Goal: Task Accomplishment & Management: Use online tool/utility

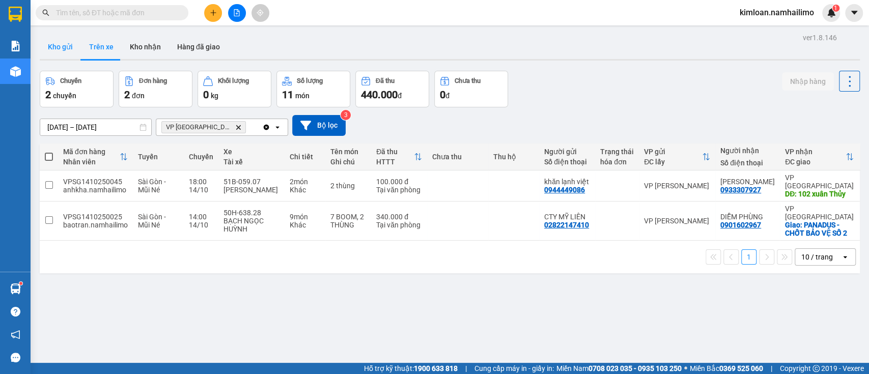
click at [70, 41] on button "Kho gửi" at bounding box center [60, 47] width 41 height 24
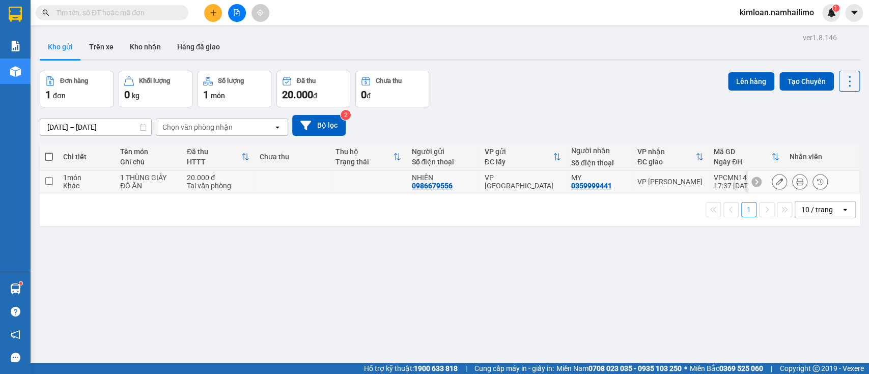
click at [295, 185] on td at bounding box center [293, 182] width 76 height 23
checkbox input "true"
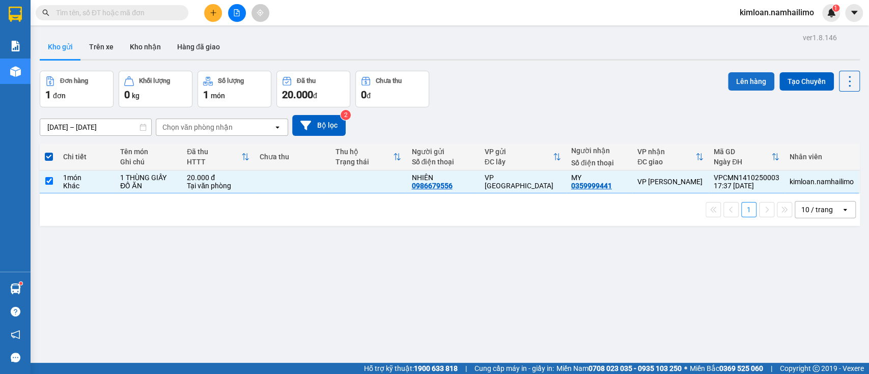
click at [744, 79] on button "Lên hàng" at bounding box center [751, 81] width 46 height 18
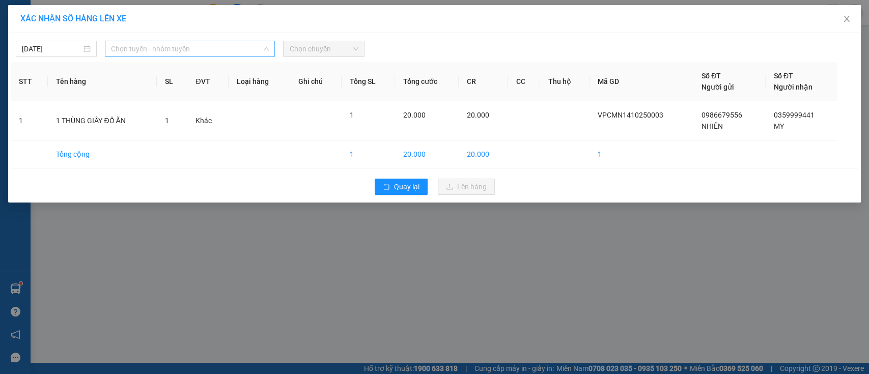
drag, startPoint x: 189, startPoint y: 47, endPoint x: 187, endPoint y: 79, distance: 32.6
click at [189, 47] on span "Chọn tuyến - nhóm tuyến" at bounding box center [190, 48] width 158 height 15
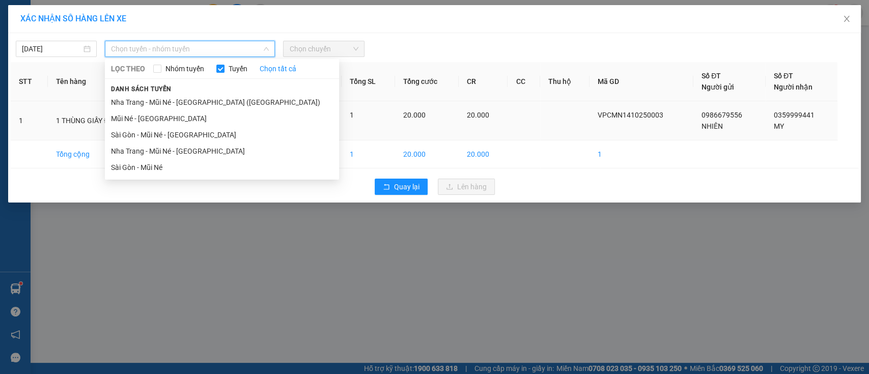
click at [179, 116] on li "Mũi Né - [GEOGRAPHIC_DATA]" at bounding box center [222, 118] width 234 height 16
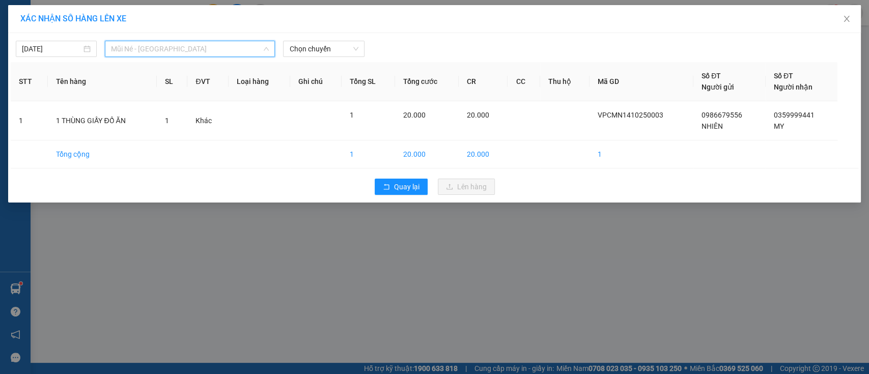
click at [206, 50] on span "Mũi Né - [GEOGRAPHIC_DATA]" at bounding box center [190, 48] width 158 height 15
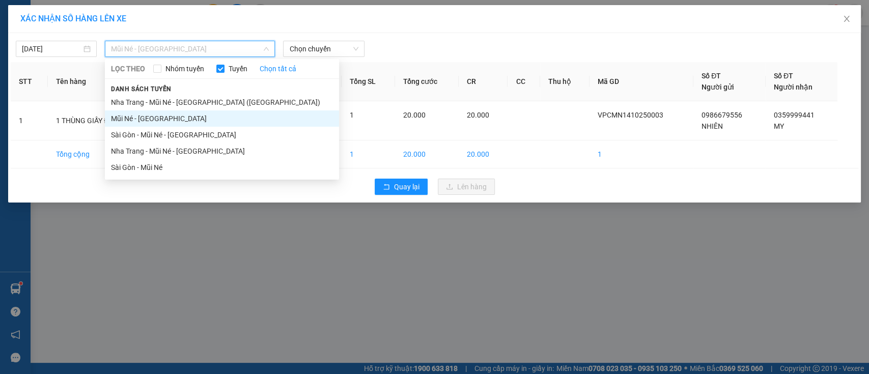
click at [176, 112] on li "Mũi Né - [GEOGRAPHIC_DATA]" at bounding box center [222, 118] width 234 height 16
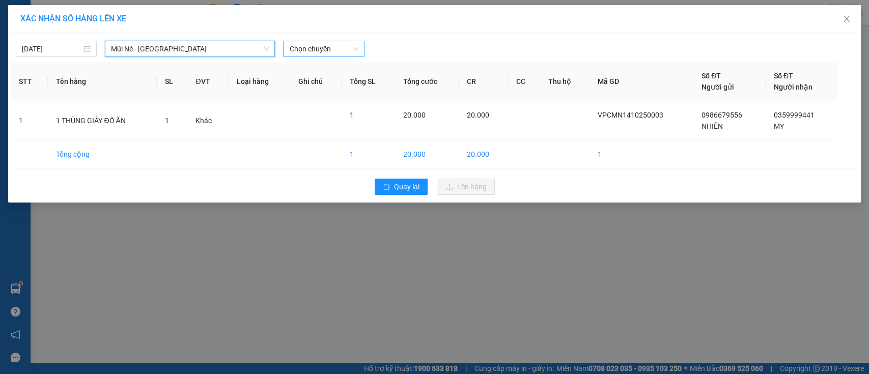
click at [319, 49] on span "Chọn chuyến" at bounding box center [323, 48] width 69 height 15
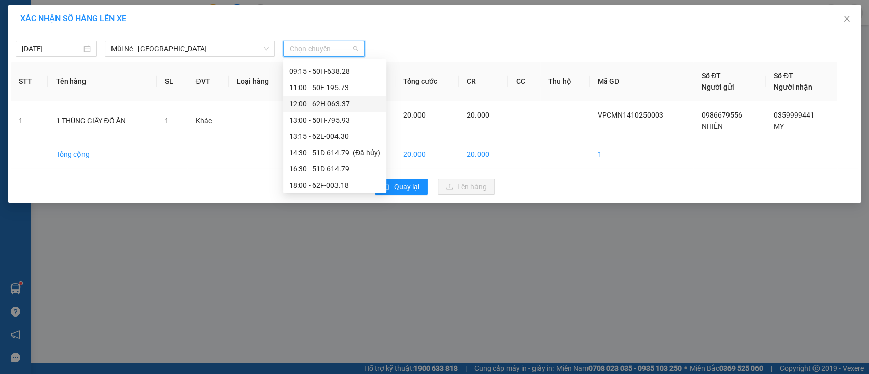
scroll to position [98, 0]
click at [324, 164] on div "18:00 - 62F-003.18" at bounding box center [334, 166] width 91 height 11
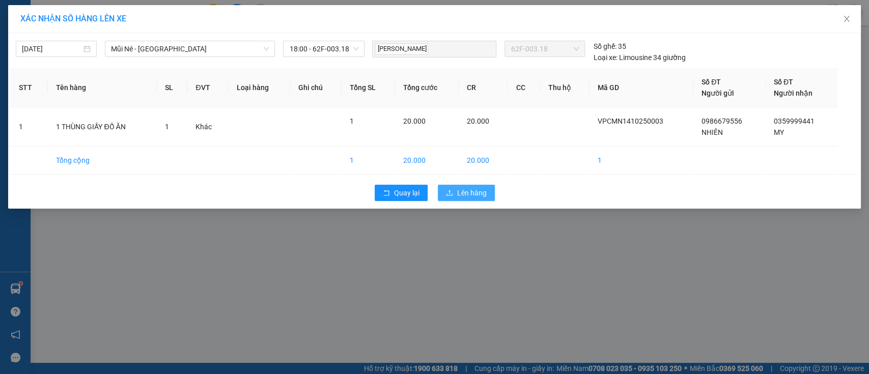
click at [485, 198] on span "Lên hàng" at bounding box center [472, 192] width 30 height 11
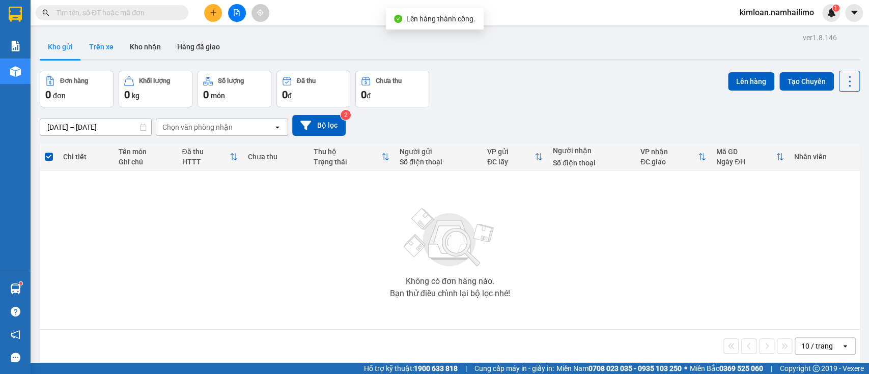
click at [110, 46] on button "Trên xe" at bounding box center [101, 47] width 41 height 24
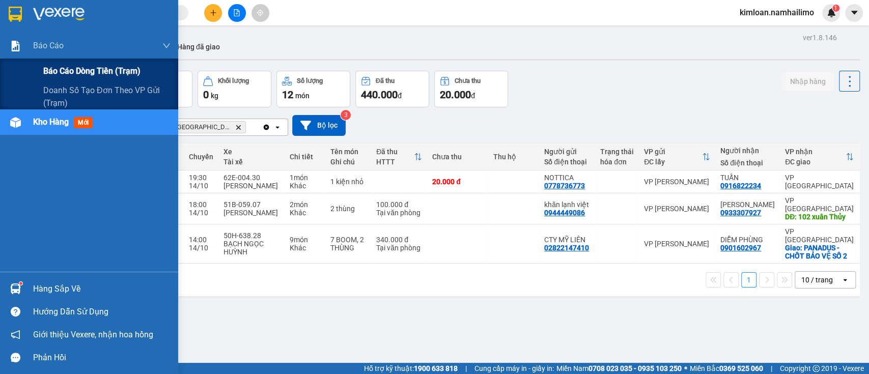
click at [70, 82] on div "Báo cáo dòng tiền (trạm)" at bounding box center [106, 71] width 127 height 25
